Goal: Task Accomplishment & Management: Manage account settings

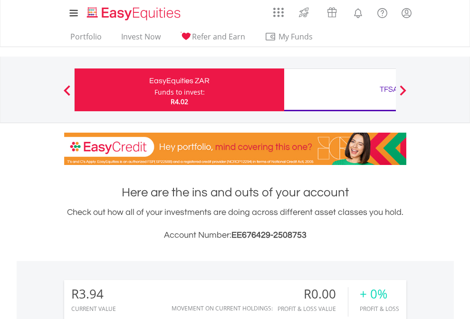
scroll to position [91, 149]
click at [154, 90] on div "Funds to invest:" at bounding box center [179, 92] width 50 height 10
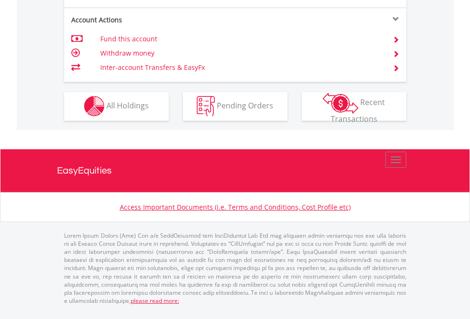
scroll to position [889, 0]
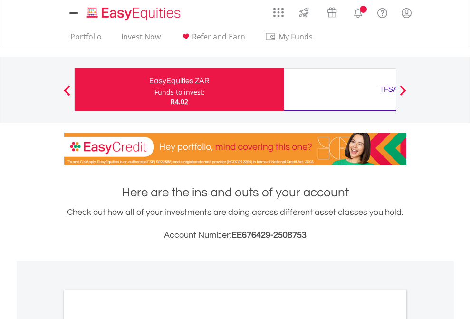
scroll to position [571, 0]
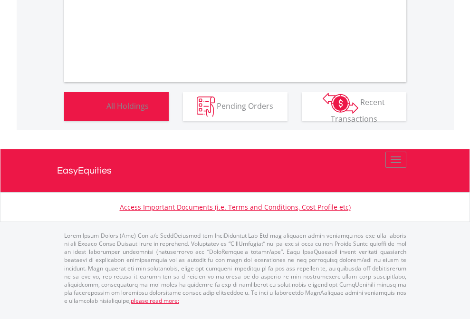
click at [106, 111] on span "All Holdings" at bounding box center [127, 105] width 42 height 10
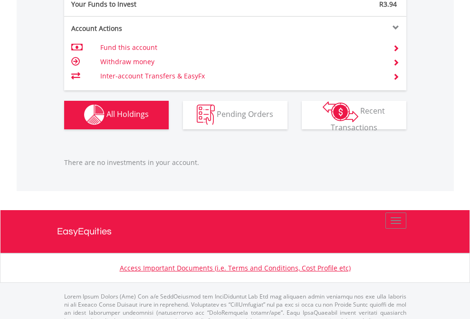
scroll to position [941, 0]
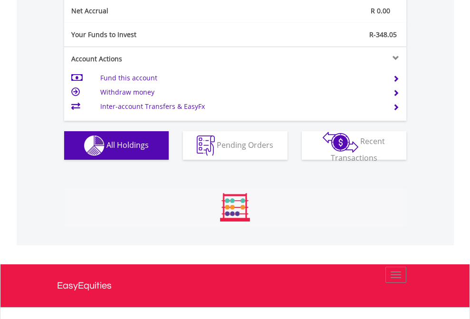
scroll to position [91, 149]
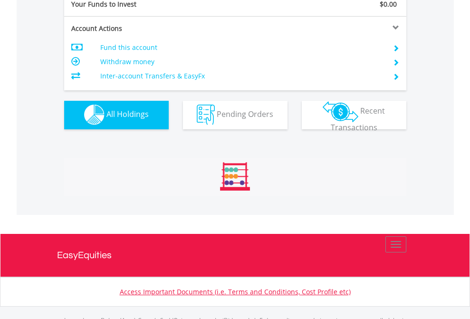
scroll to position [941, 0]
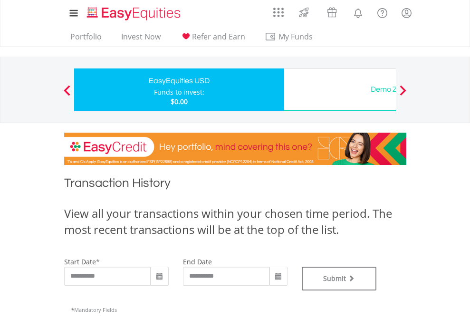
type input "**********"
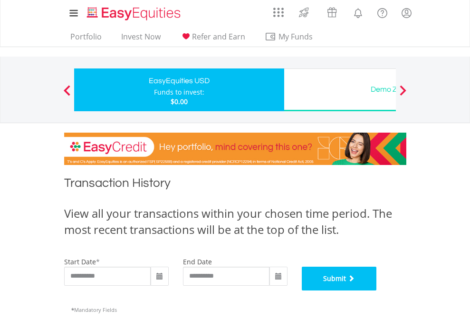
click at [377, 290] on button "Submit" at bounding box center [339, 279] width 75 height 24
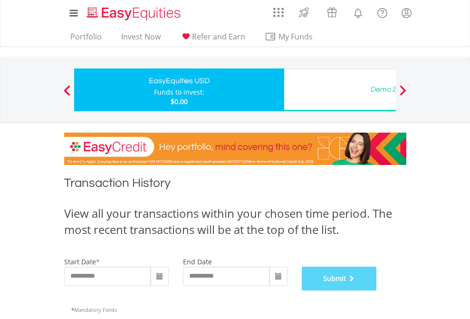
scroll to position [385, 0]
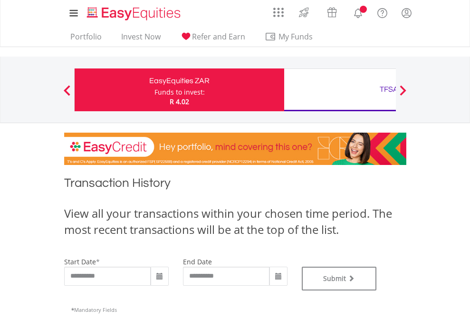
click at [340, 90] on div "TFSA" at bounding box center [389, 89] width 198 height 13
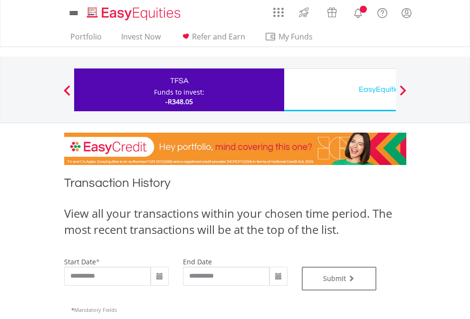
type input "**********"
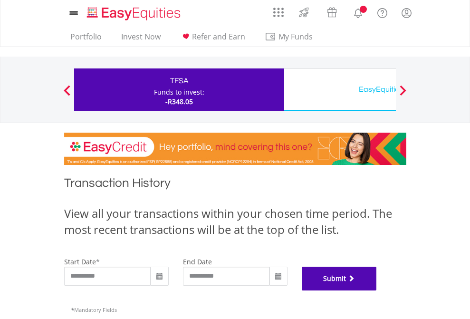
click at [377, 290] on button "Submit" at bounding box center [339, 279] width 75 height 24
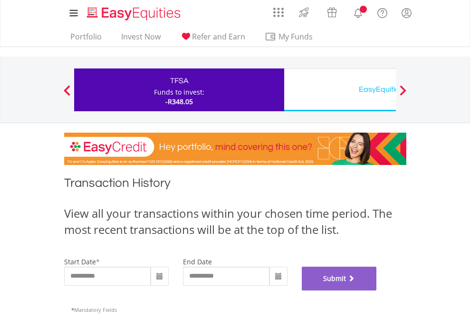
scroll to position [385, 0]
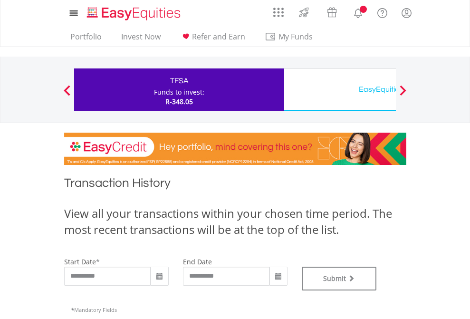
click at [340, 90] on div "EasyEquities USD" at bounding box center [389, 89] width 198 height 13
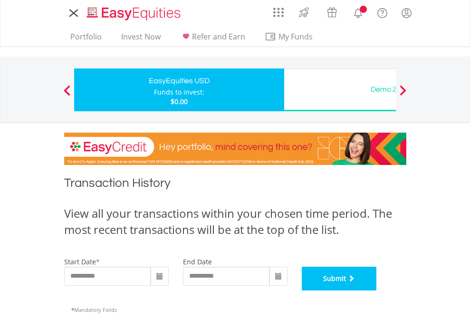
click at [377, 290] on button "Submit" at bounding box center [339, 279] width 75 height 24
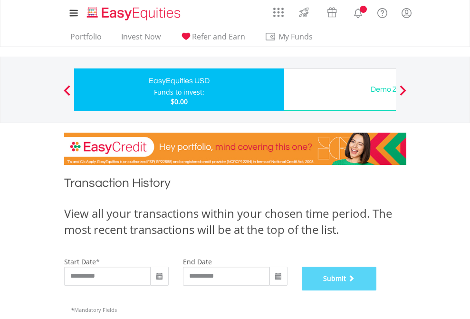
scroll to position [385, 0]
